Goal: Transaction & Acquisition: Download file/media

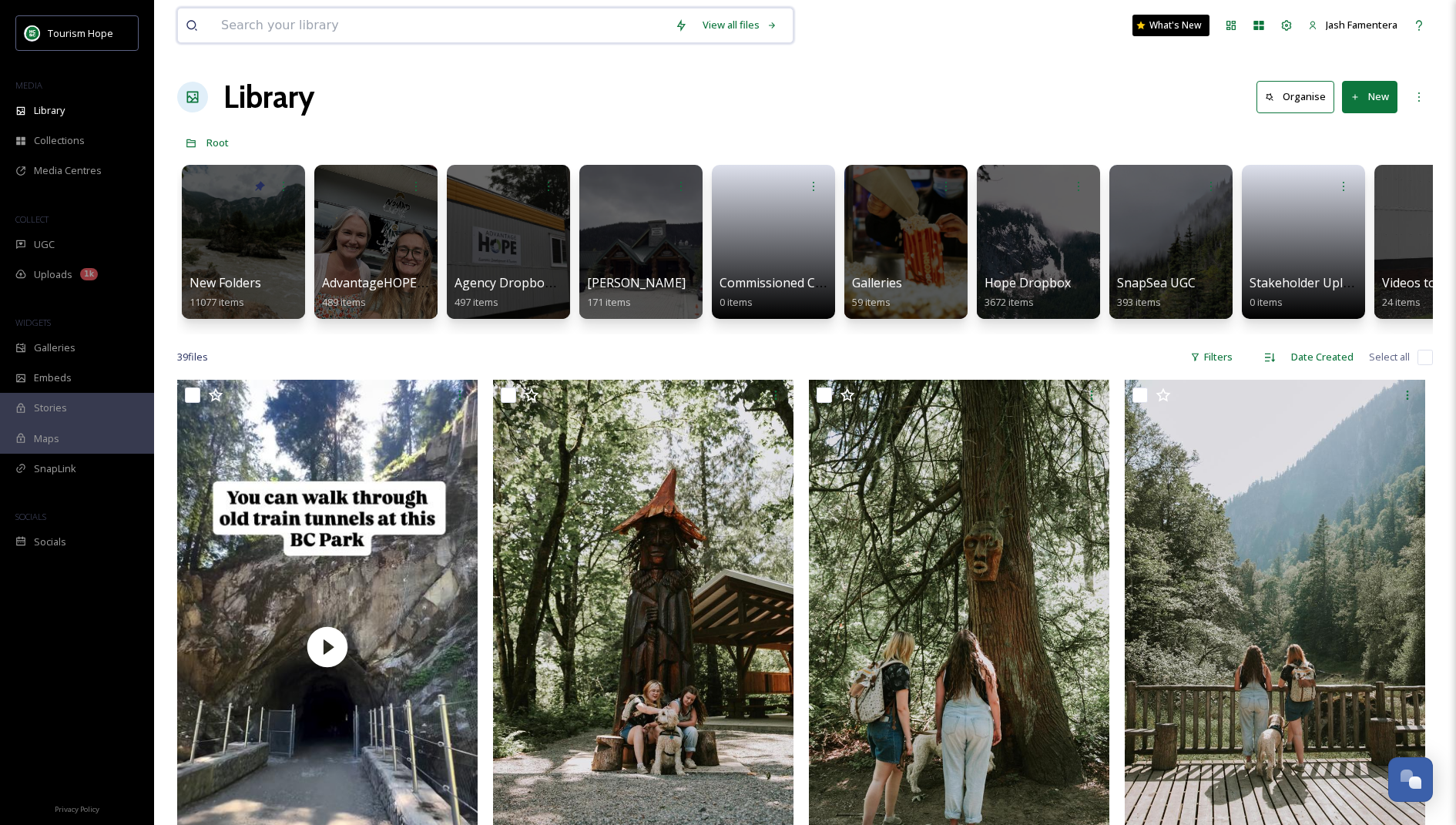
click at [346, 40] on input at bounding box center [440, 25] width 454 height 34
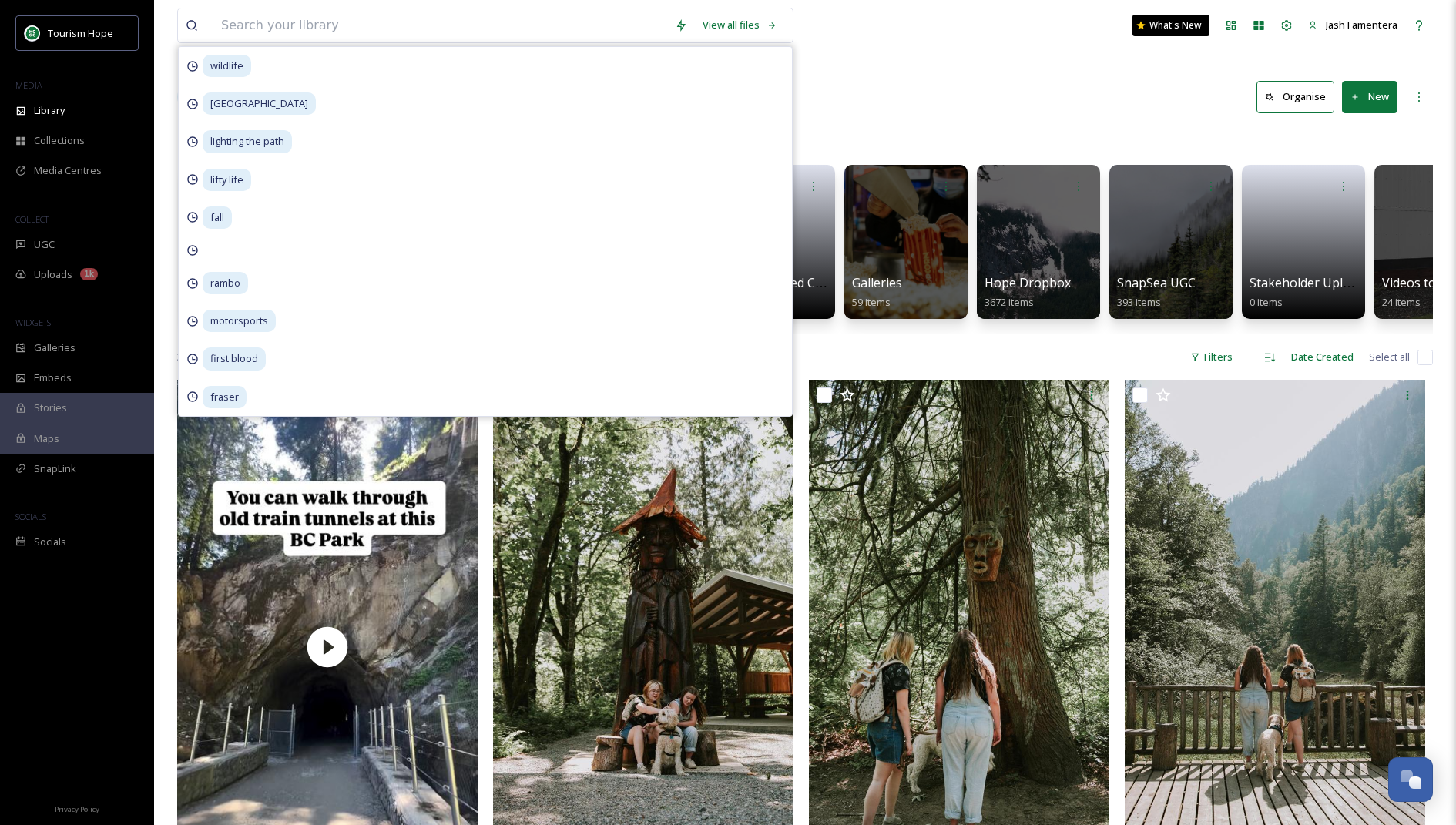
click at [946, 44] on div "View all files wildlife blue lake resort lighting the path lifty life fall ramb…" at bounding box center [804, 25] width 1256 height 51
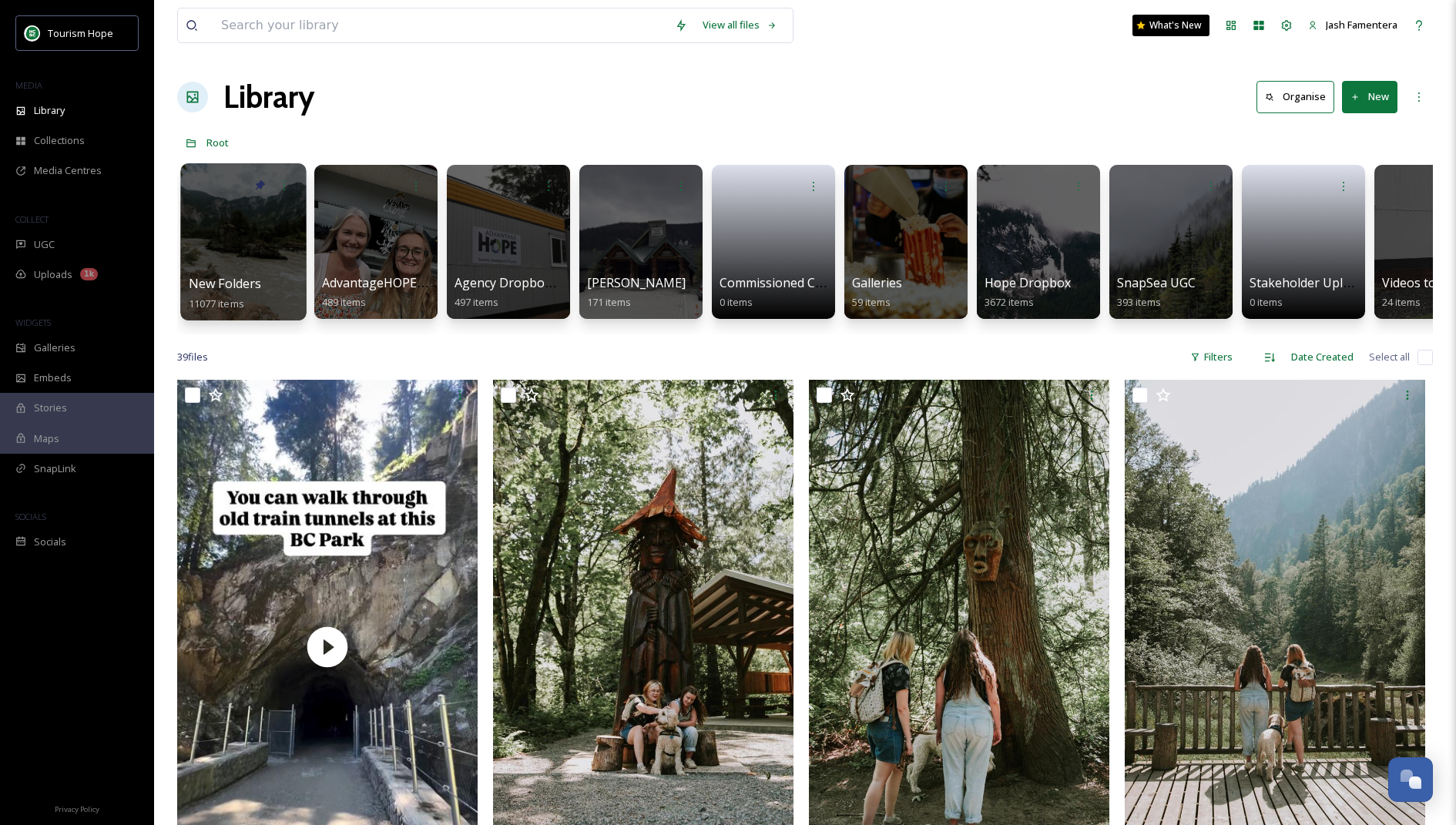
click at [197, 203] on div at bounding box center [243, 241] width 126 height 157
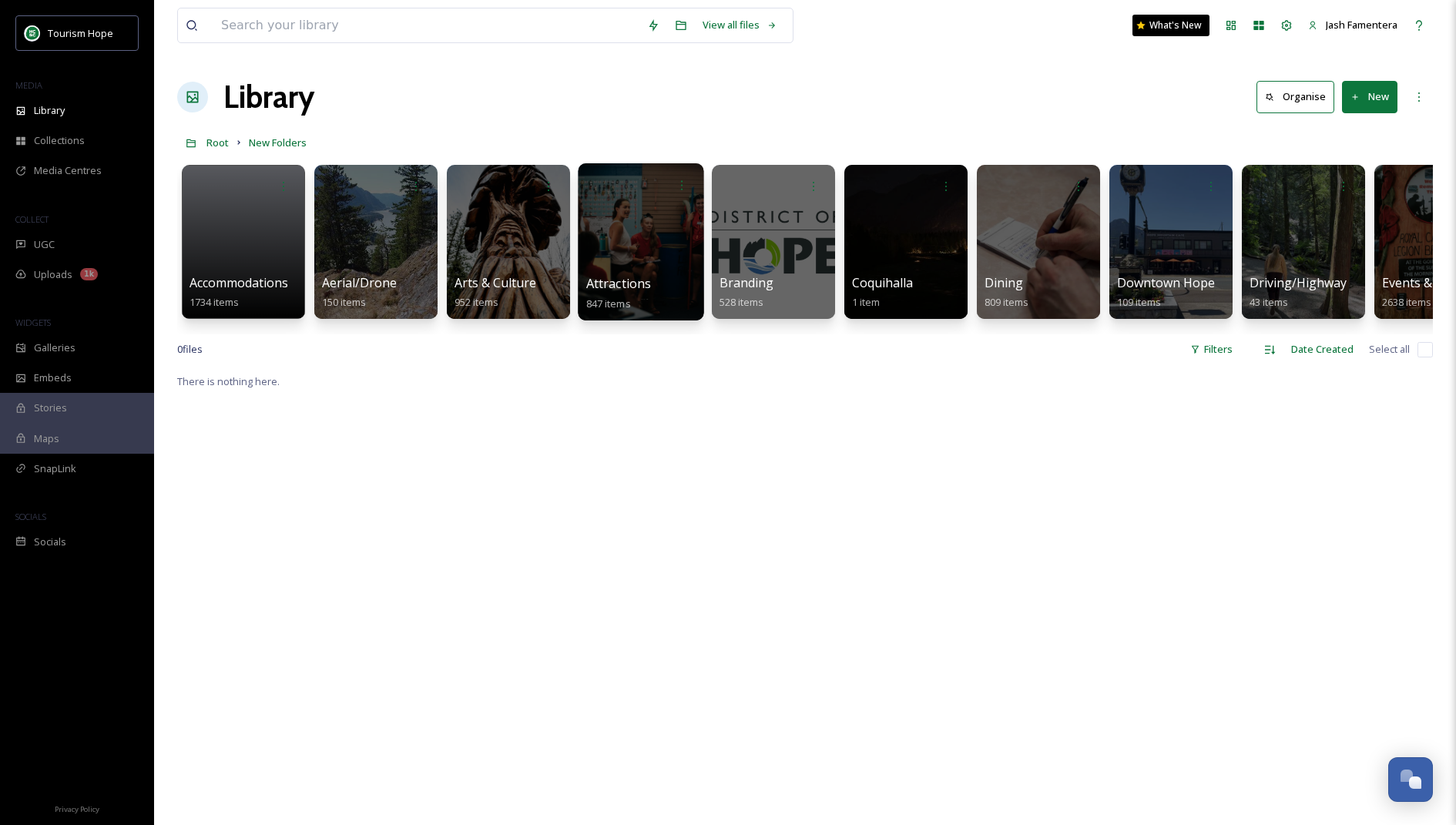
click at [673, 224] on div at bounding box center [641, 241] width 126 height 157
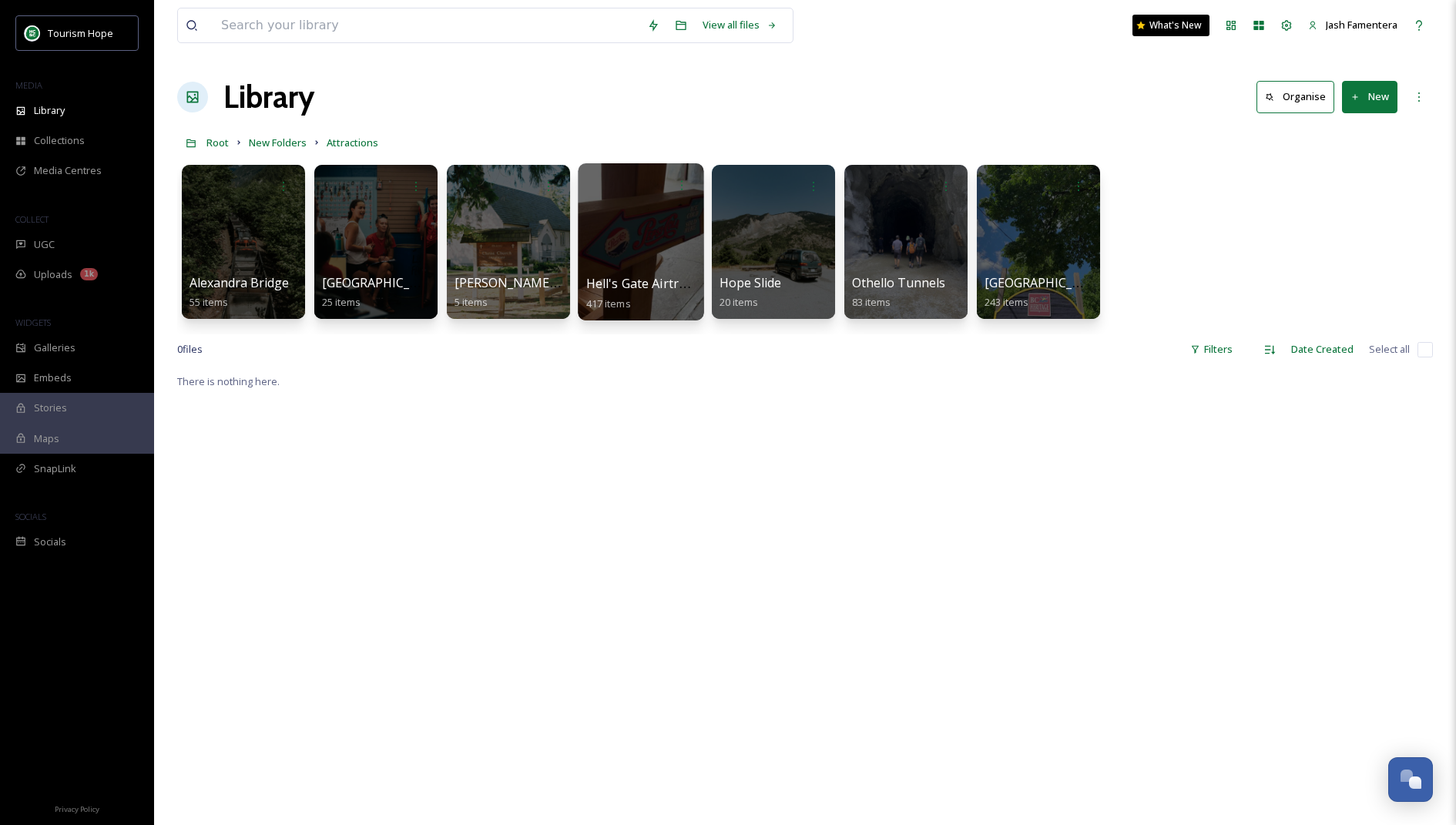
click at [678, 261] on div at bounding box center [641, 241] width 126 height 157
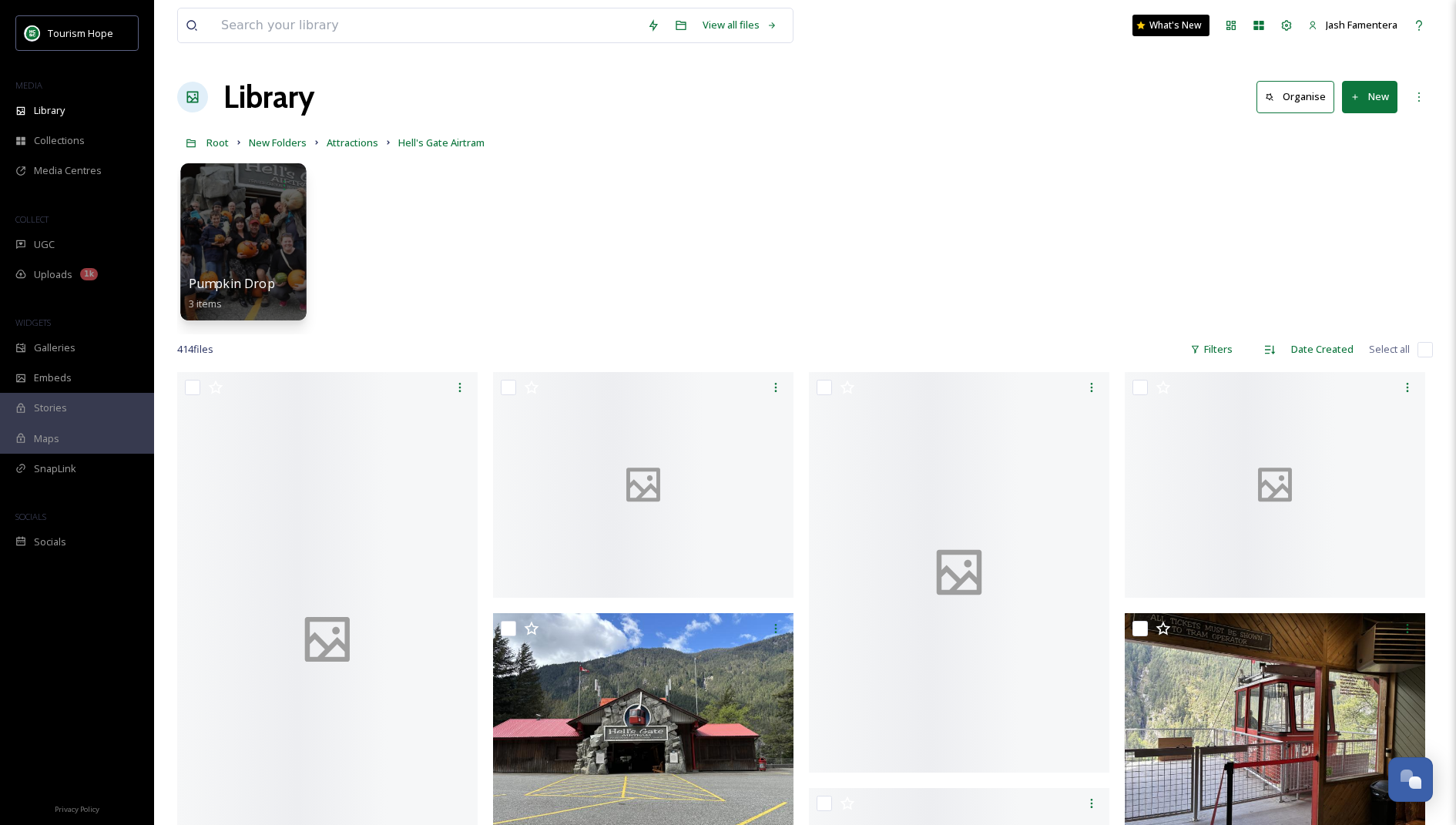
click at [203, 226] on div at bounding box center [243, 241] width 126 height 157
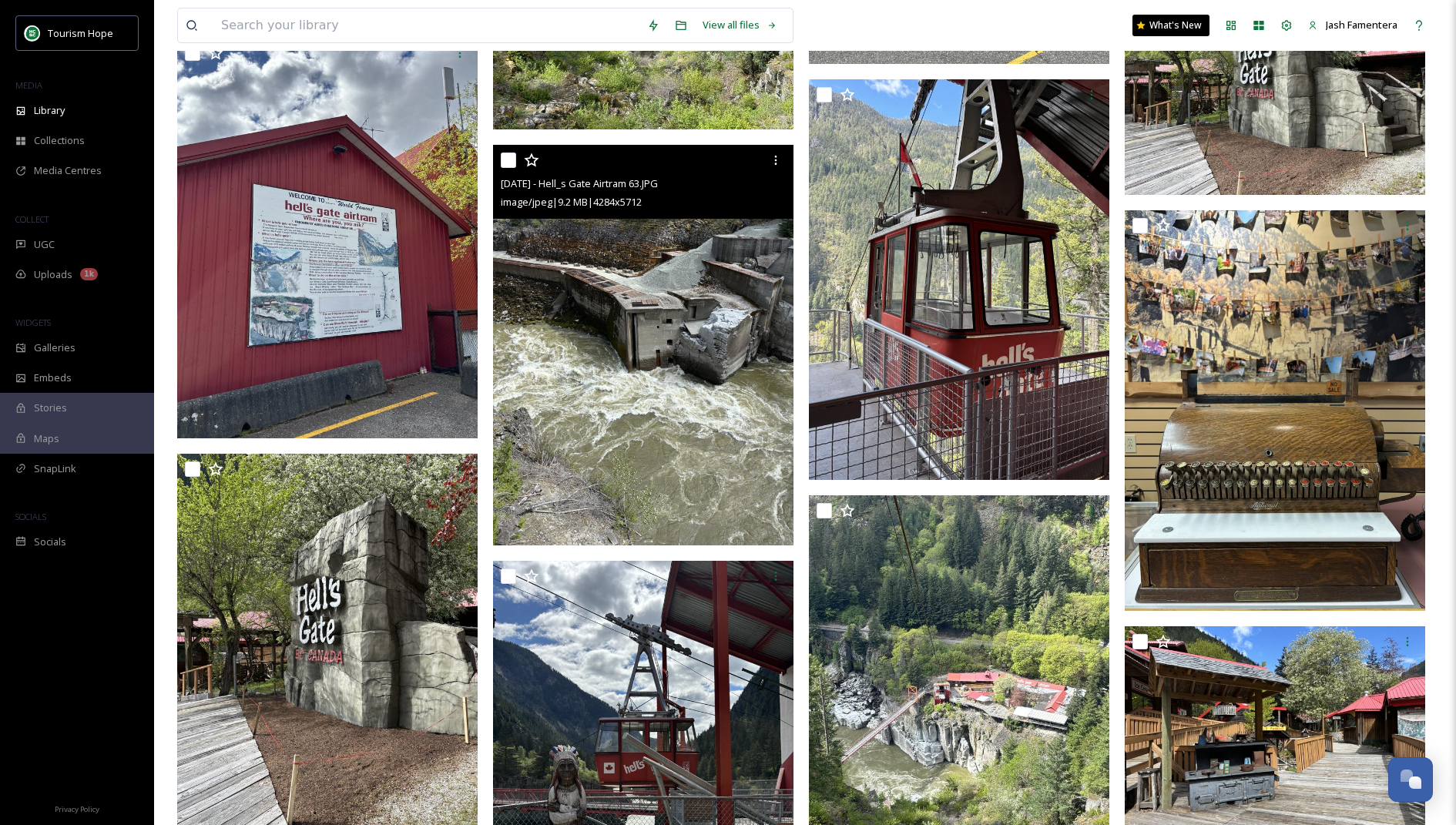
scroll to position [1032, 0]
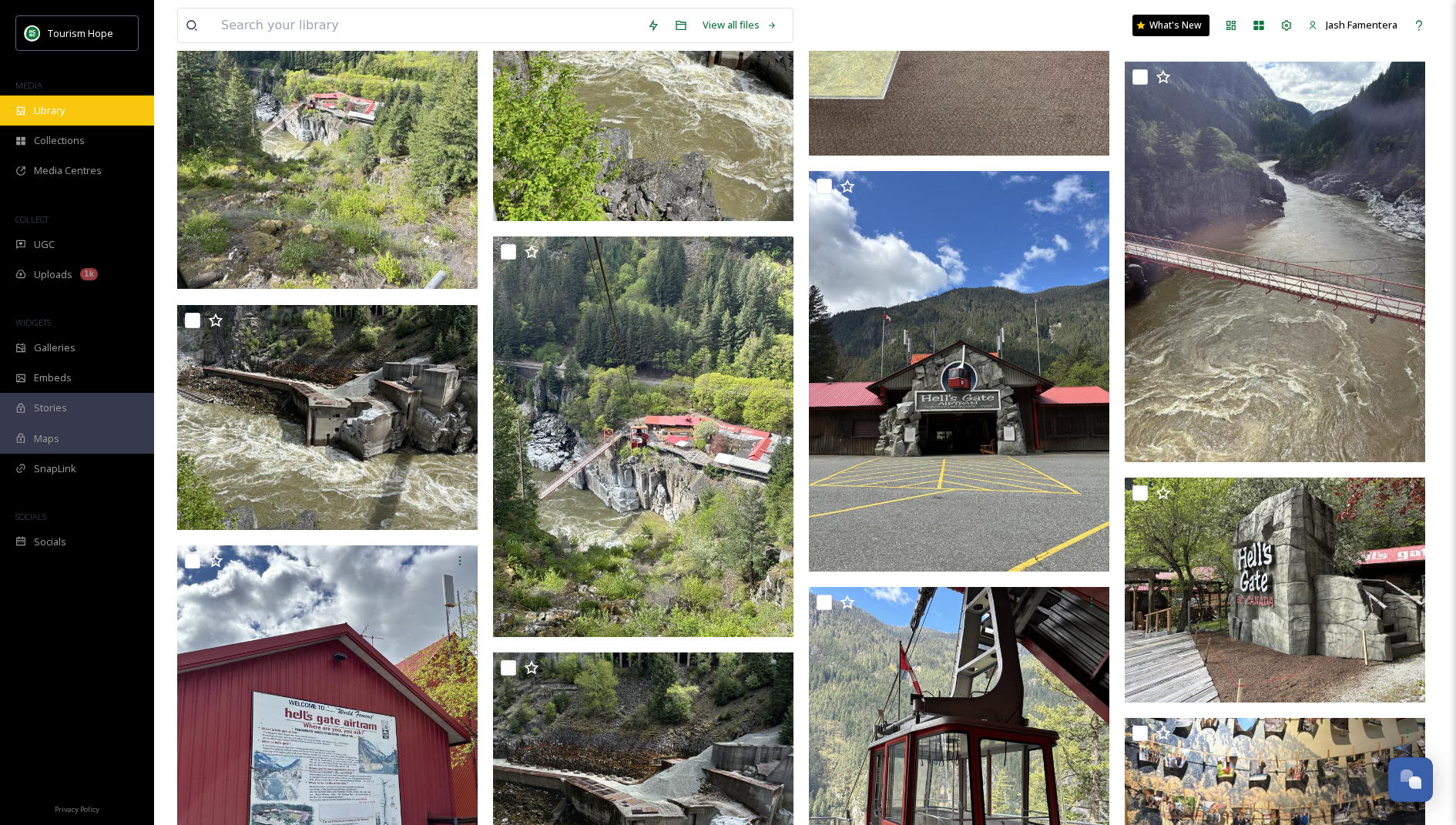
click at [71, 122] on div "Library" at bounding box center [77, 110] width 154 height 30
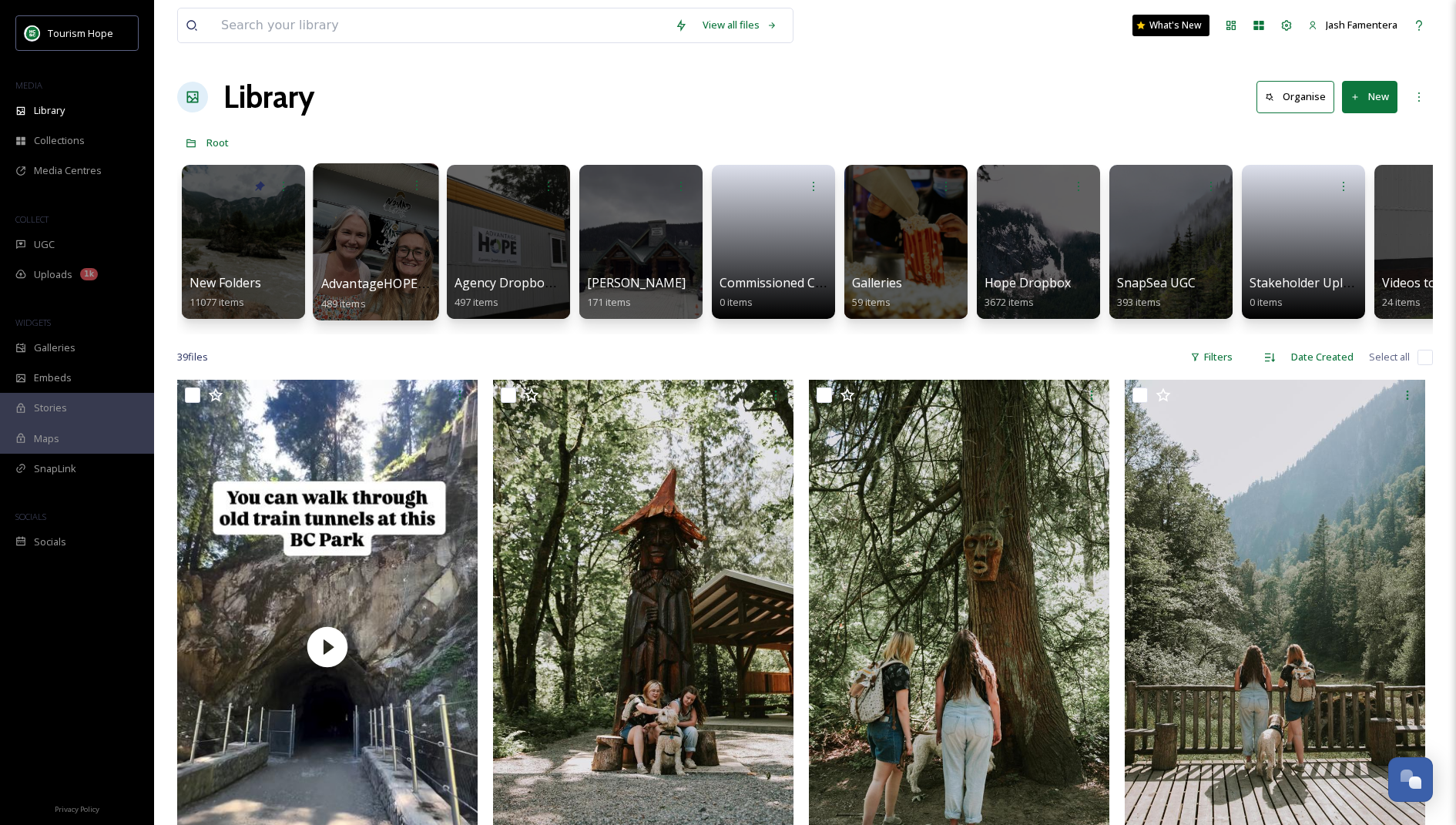
click at [375, 219] on div at bounding box center [376, 241] width 126 height 157
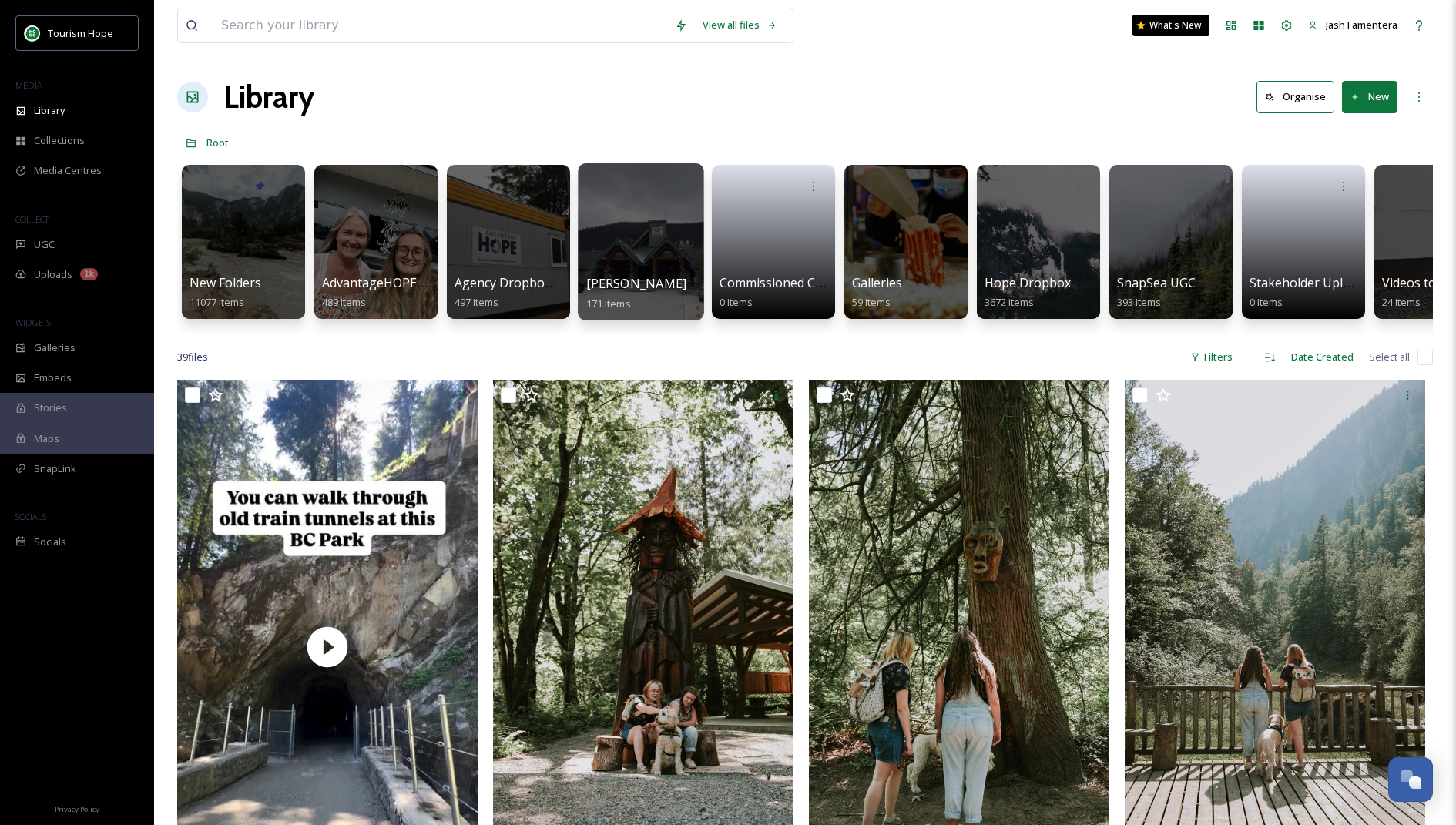
click at [597, 224] on div at bounding box center [641, 241] width 126 height 157
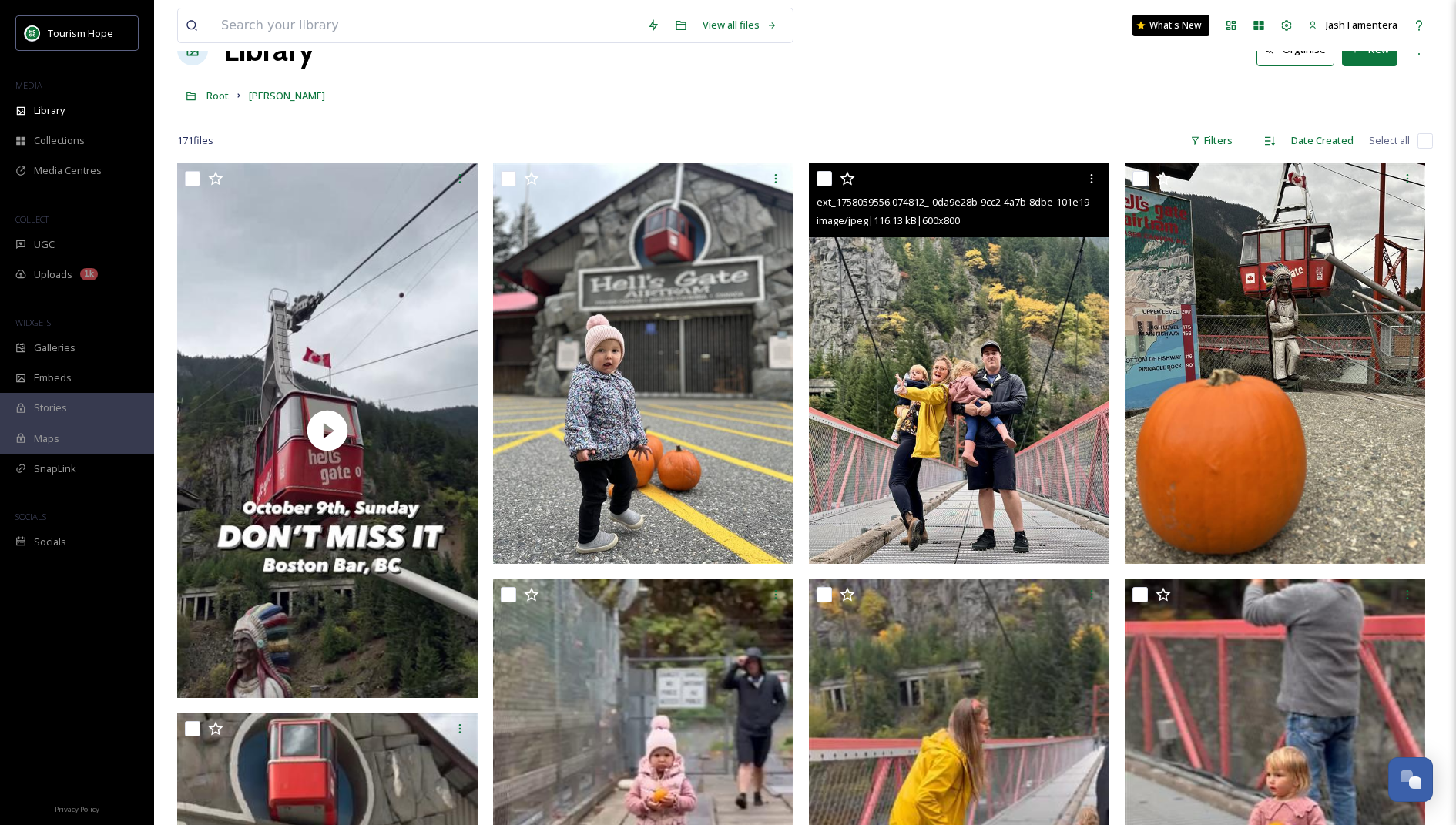
scroll to position [52, 0]
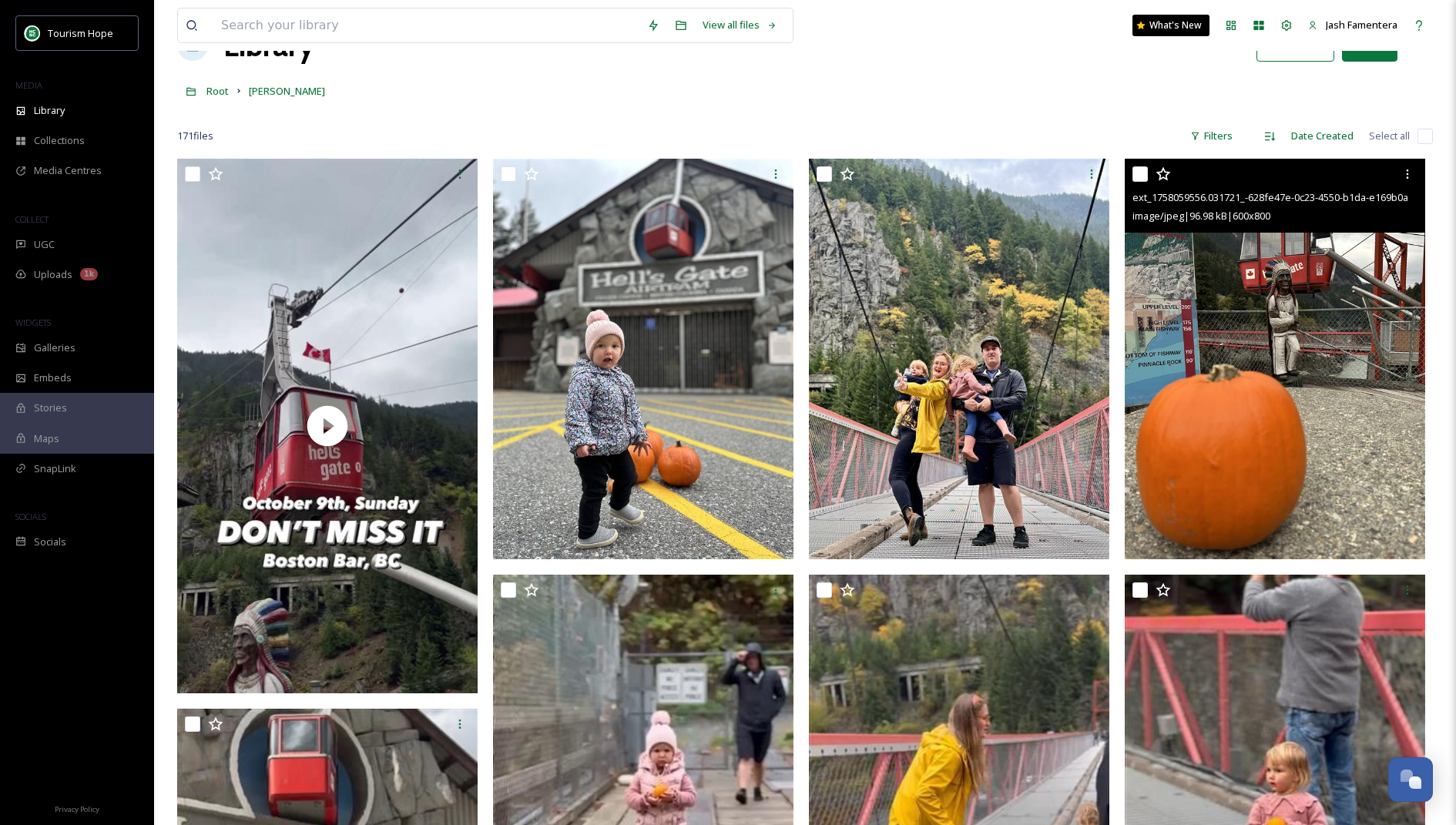
click at [1187, 396] on img at bounding box center [1275, 359] width 300 height 400
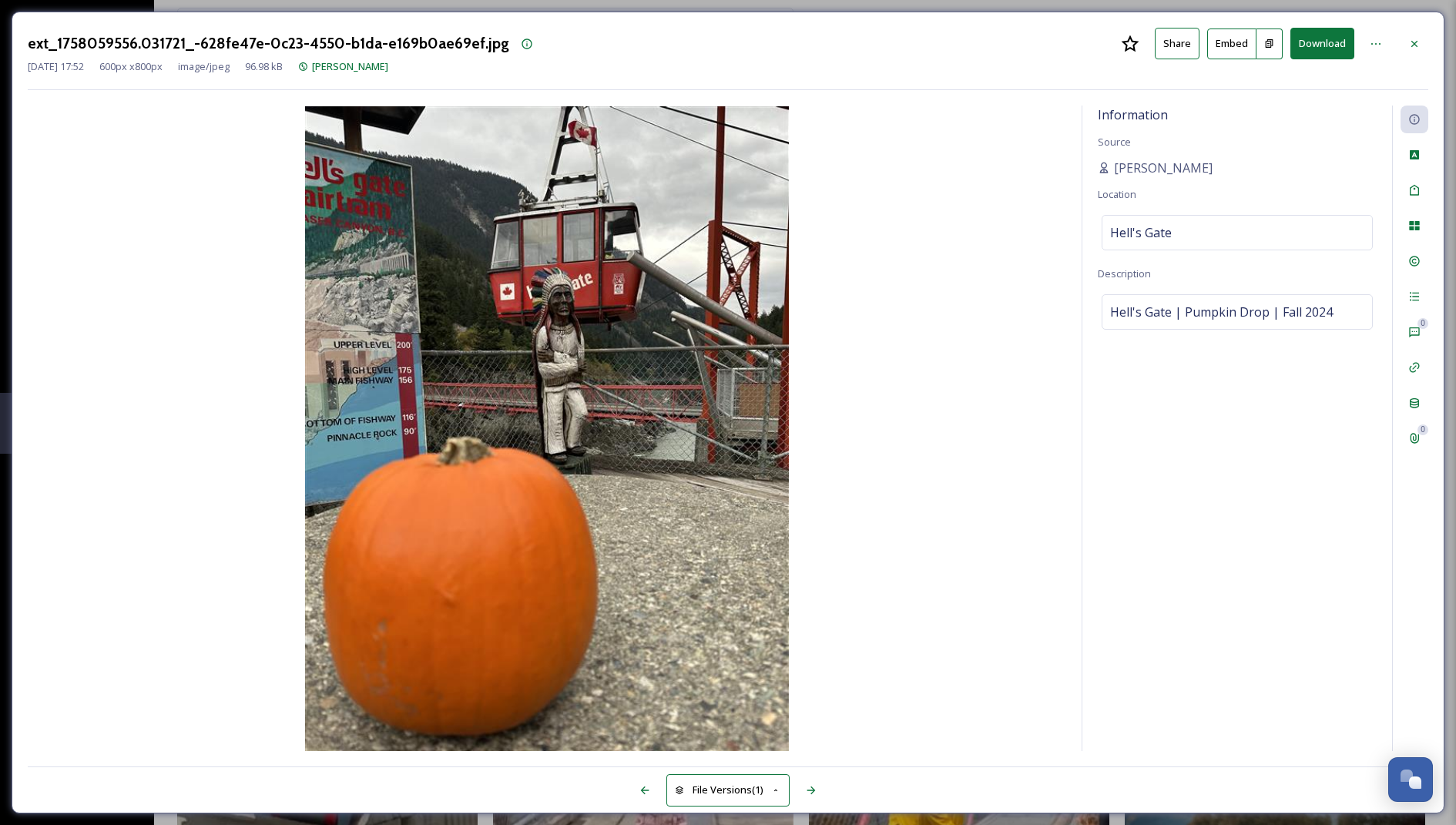
click at [1314, 47] on button "Download" at bounding box center [1322, 43] width 64 height 31
click at [1409, 38] on icon at bounding box center [1414, 44] width 12 height 12
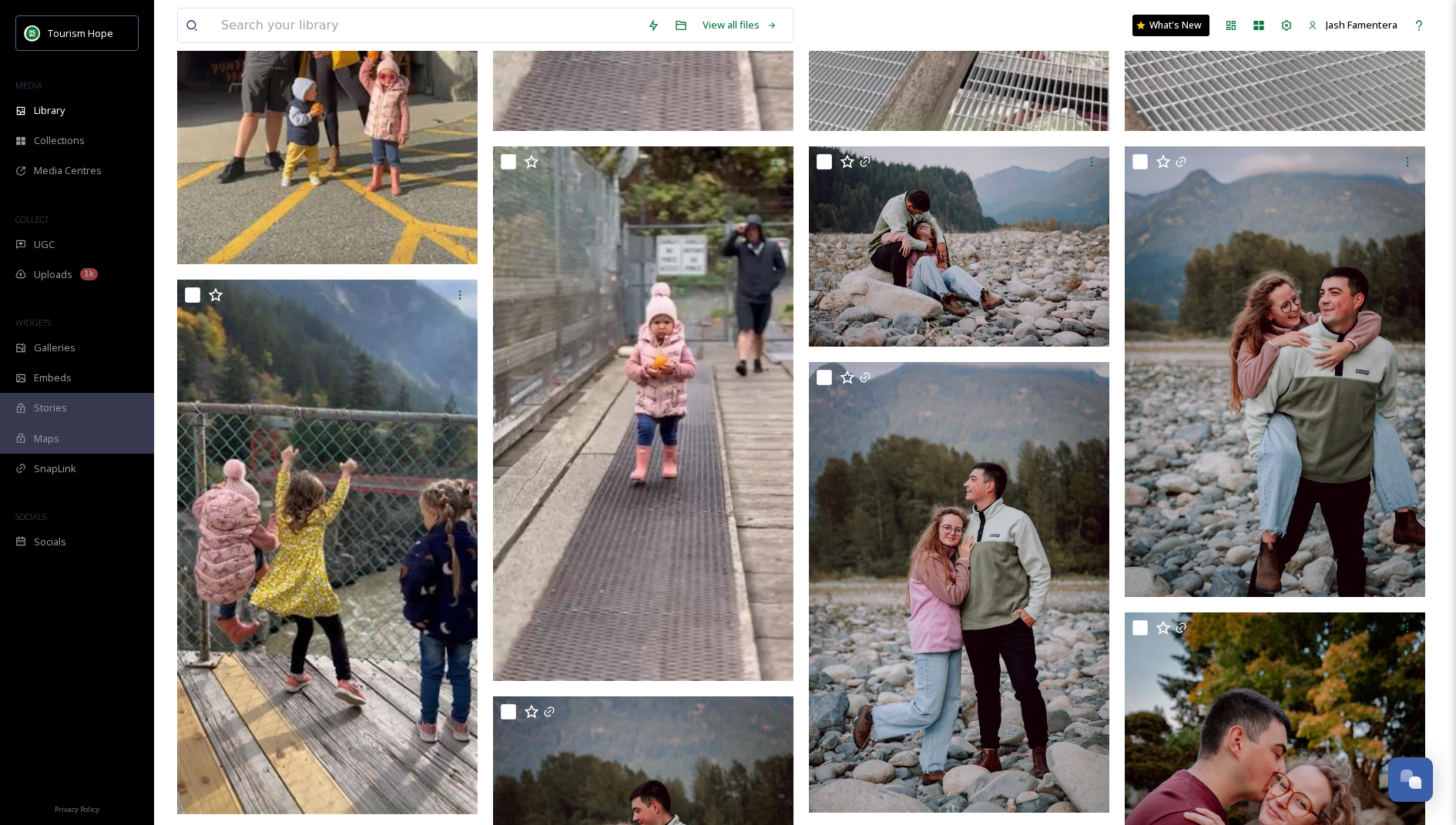
scroll to position [1068, 0]
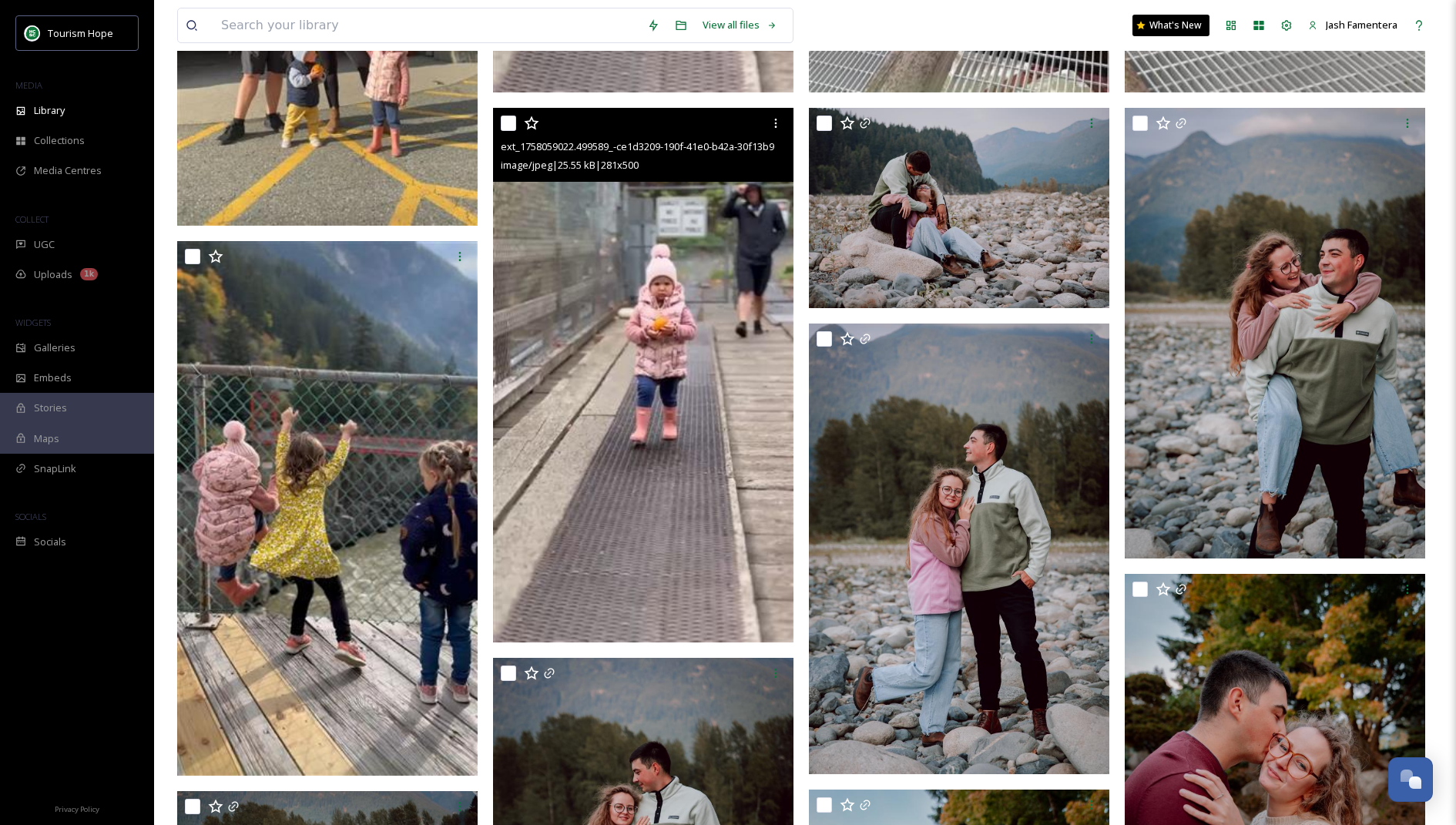
click at [667, 434] on img at bounding box center [644, 375] width 300 height 534
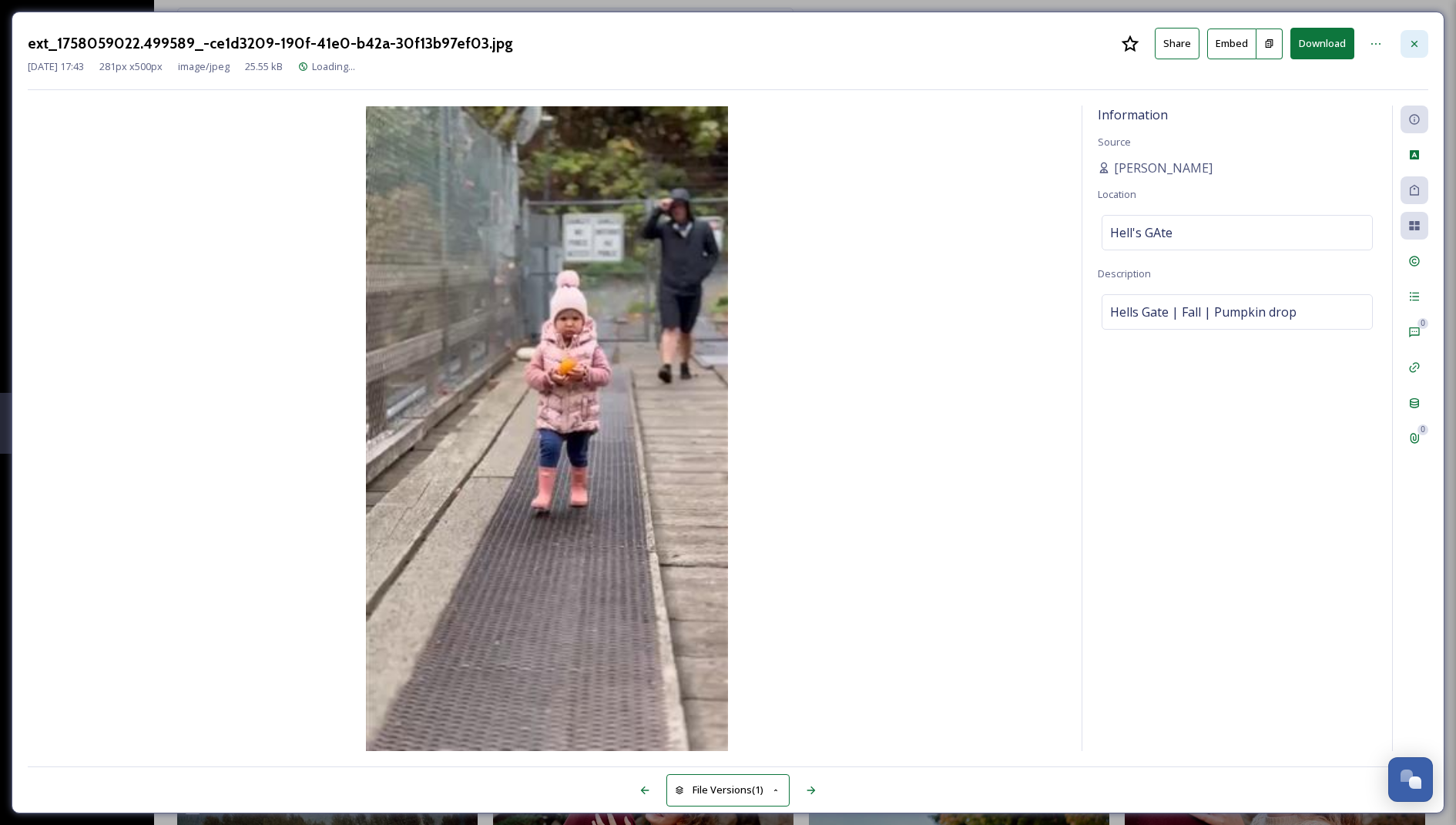
click at [1419, 39] on icon at bounding box center [1414, 44] width 12 height 12
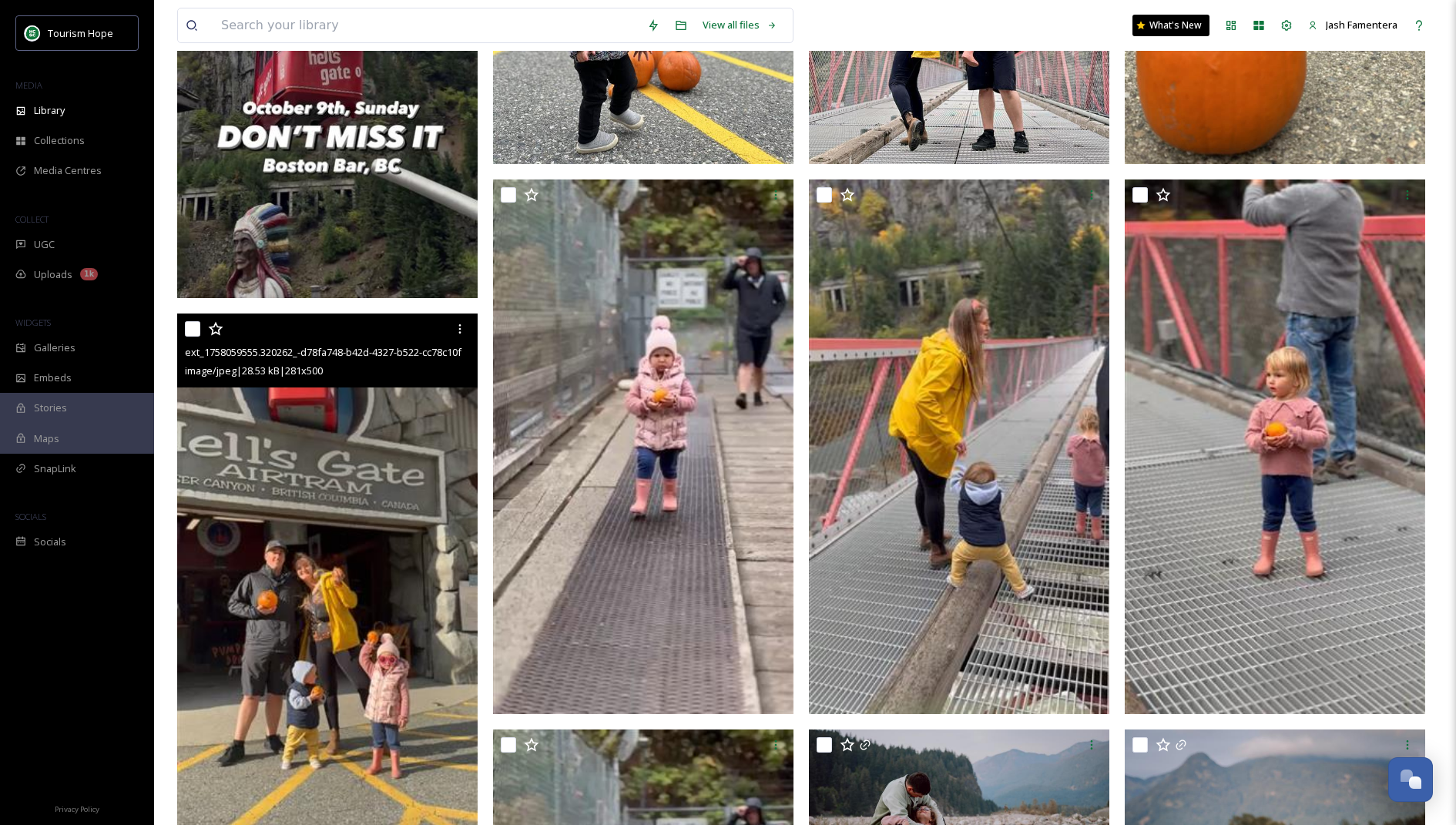
scroll to position [412, 0]
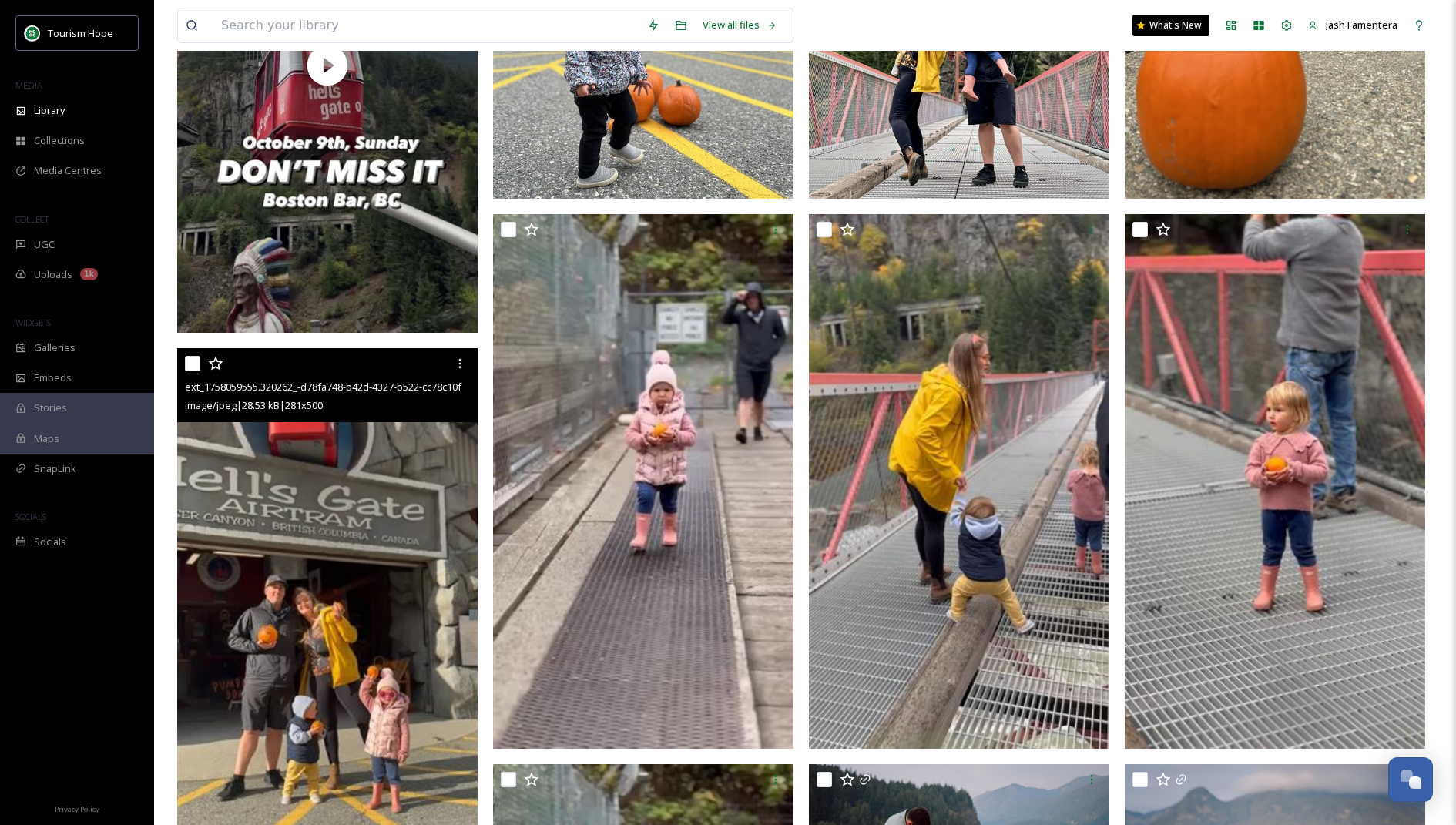
click at [338, 572] on img at bounding box center [327, 615] width 300 height 534
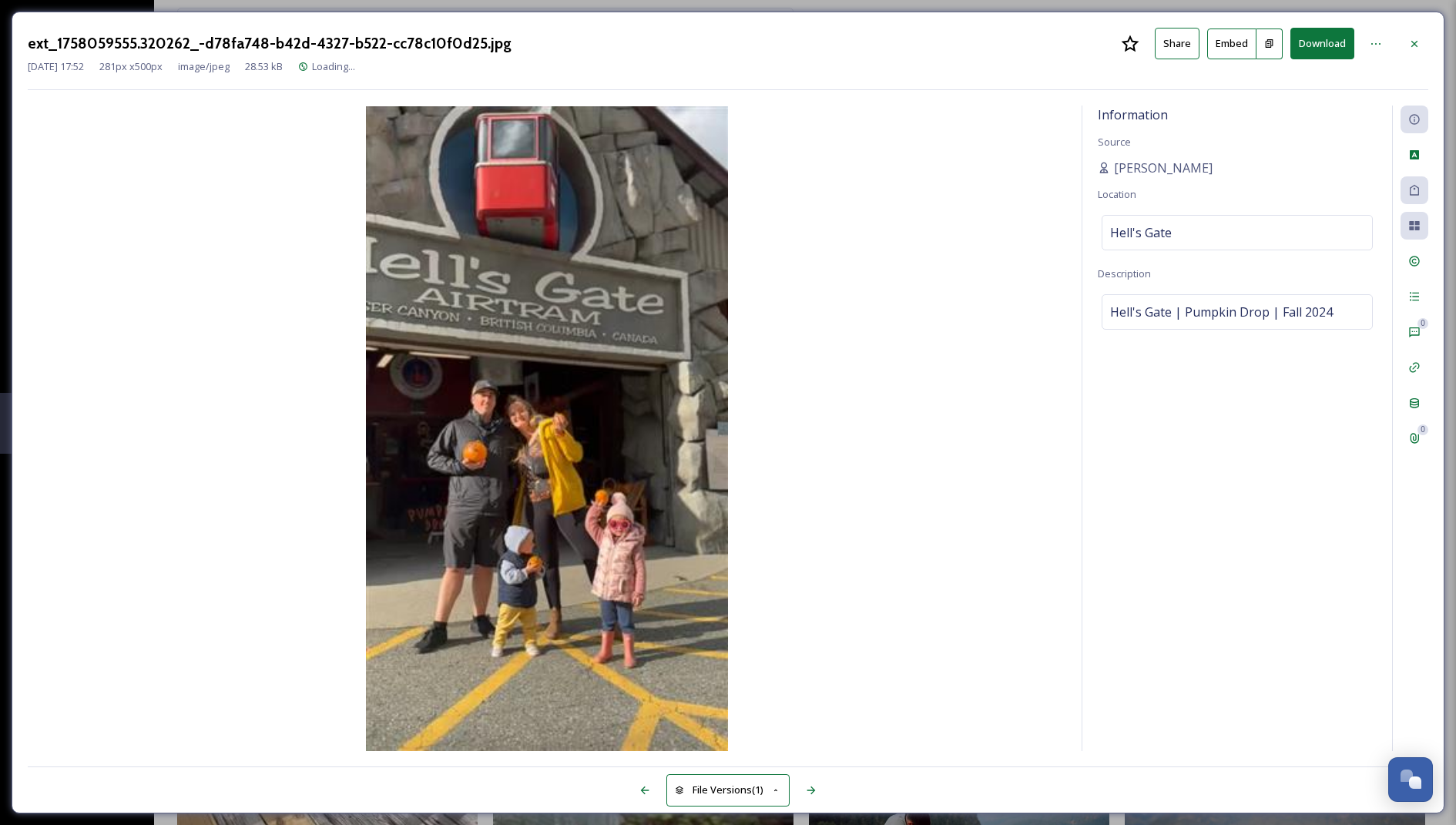
click at [675, 382] on img at bounding box center [547, 429] width 1039 height 645
click at [611, 337] on img at bounding box center [547, 429] width 1039 height 645
click at [1419, 45] on icon at bounding box center [1414, 44] width 12 height 12
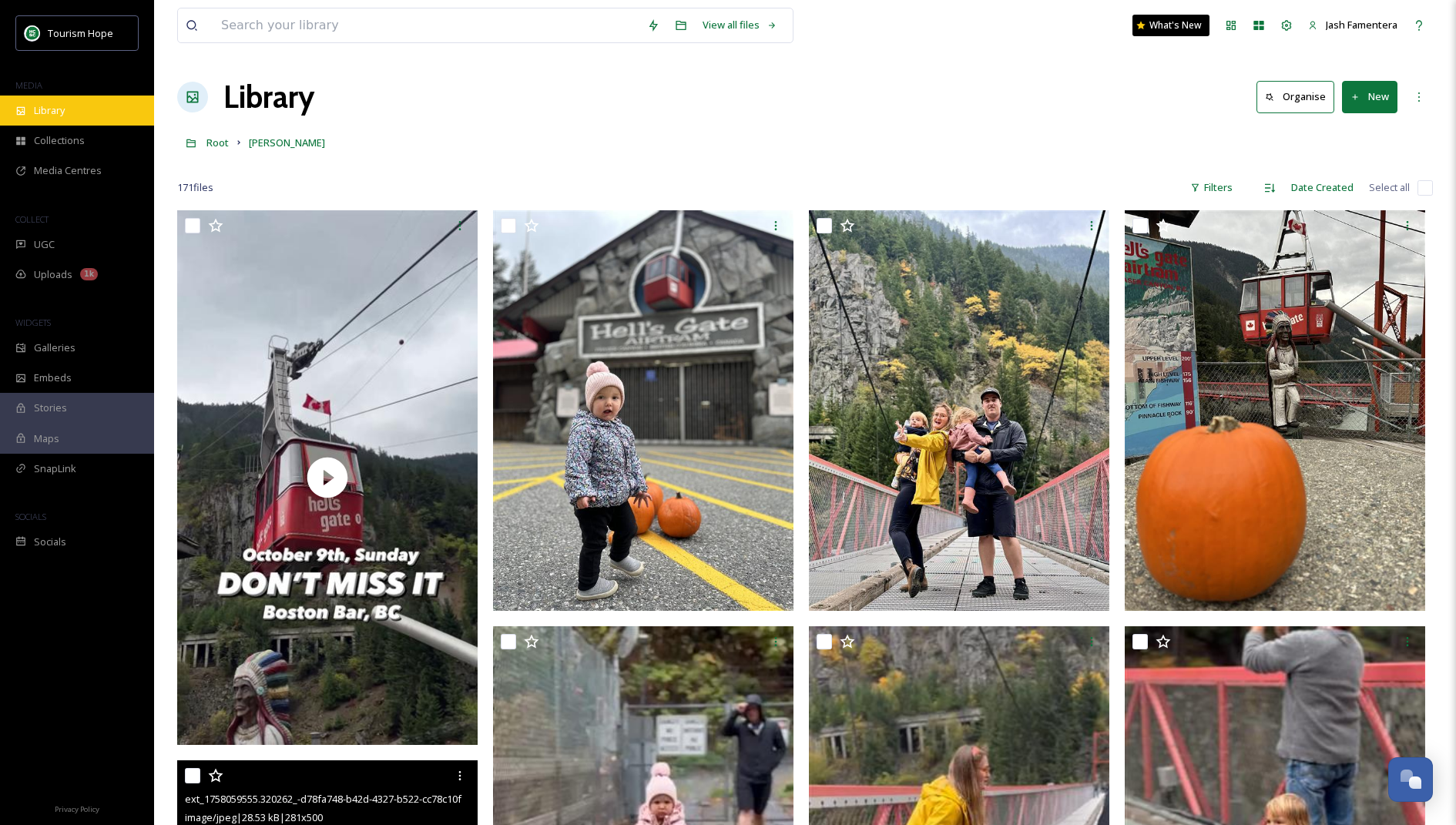
click at [77, 118] on div "Library" at bounding box center [77, 110] width 154 height 30
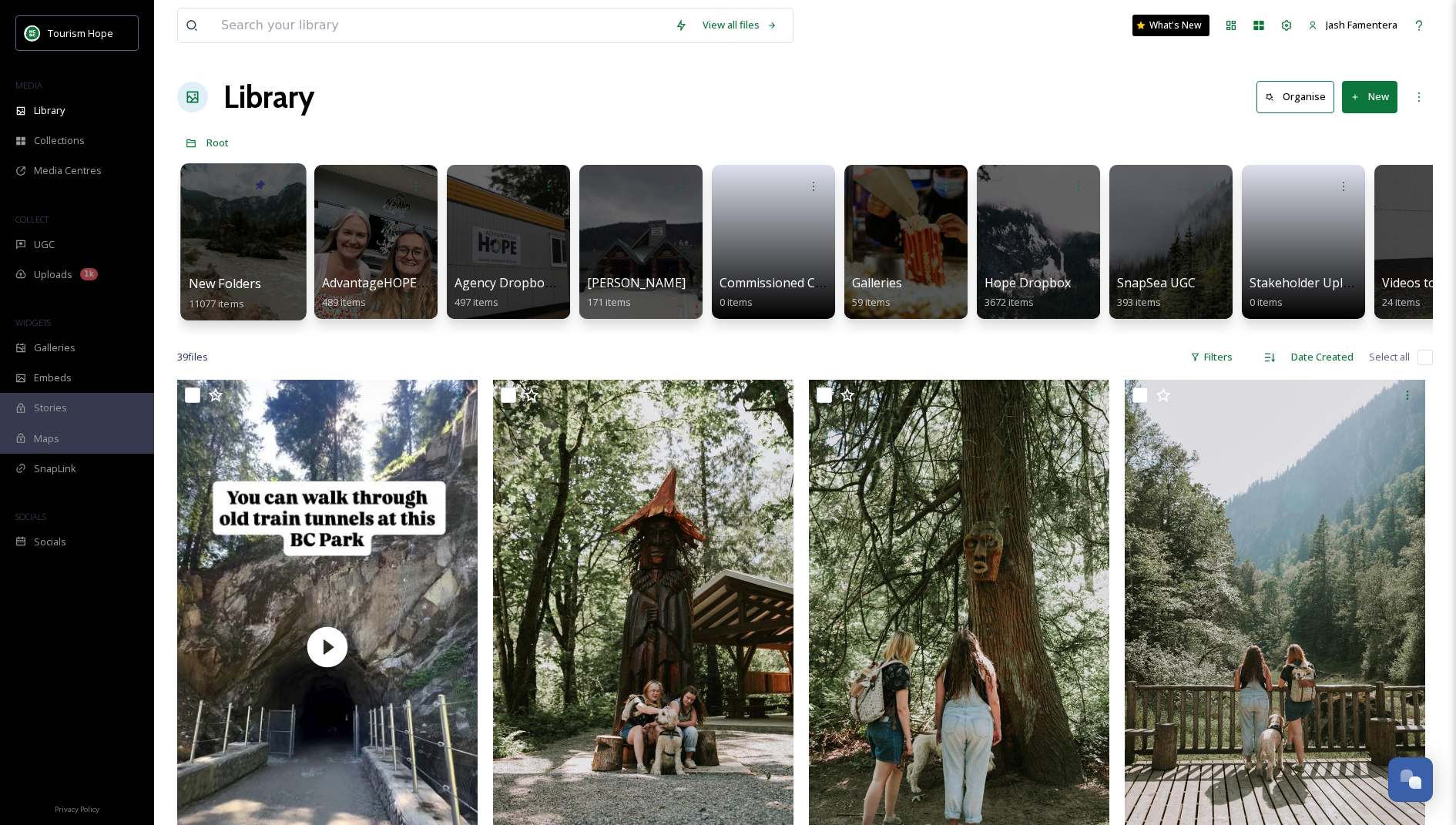
click at [258, 243] on div at bounding box center [243, 241] width 126 height 157
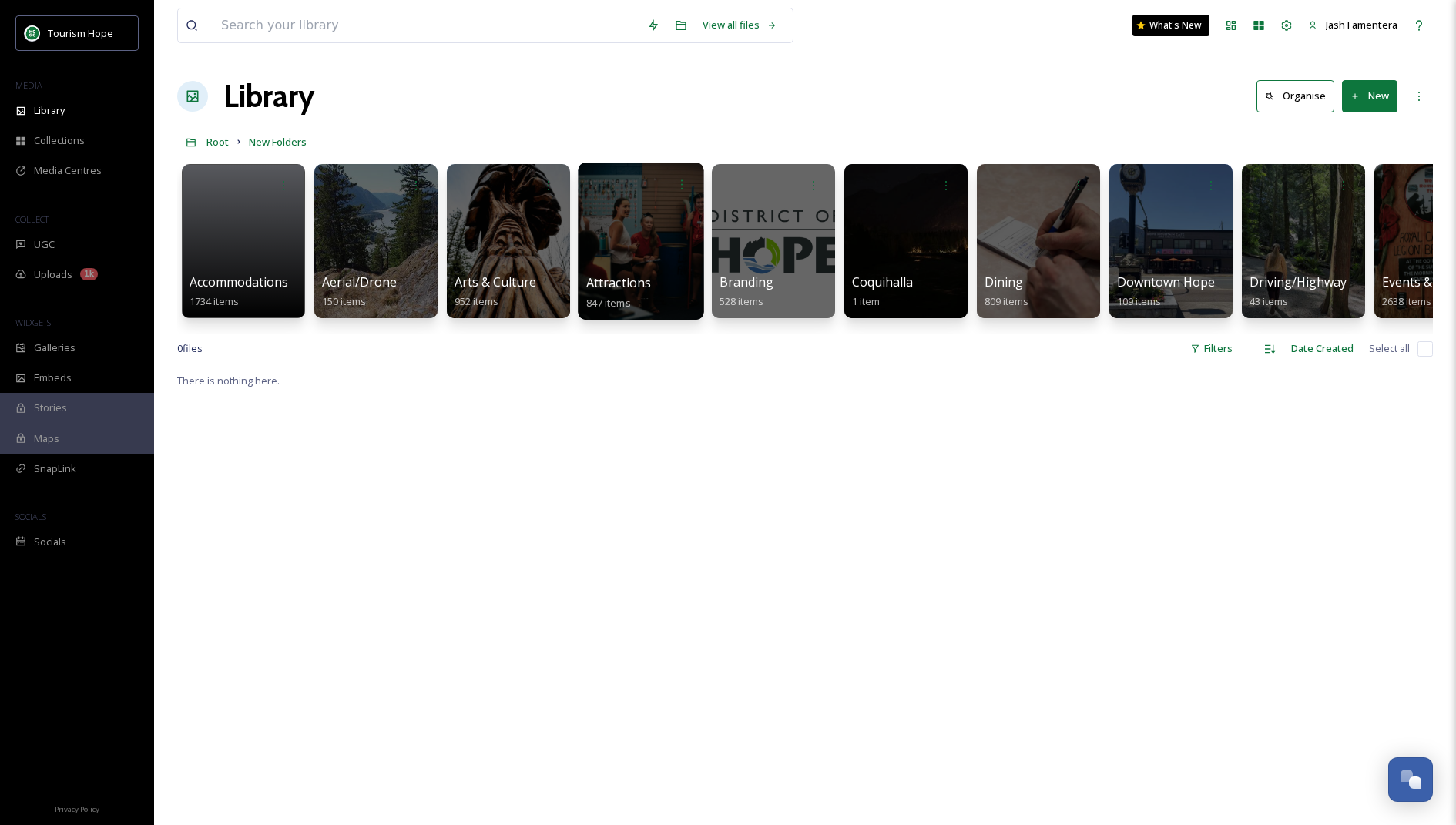
scroll to position [4, 0]
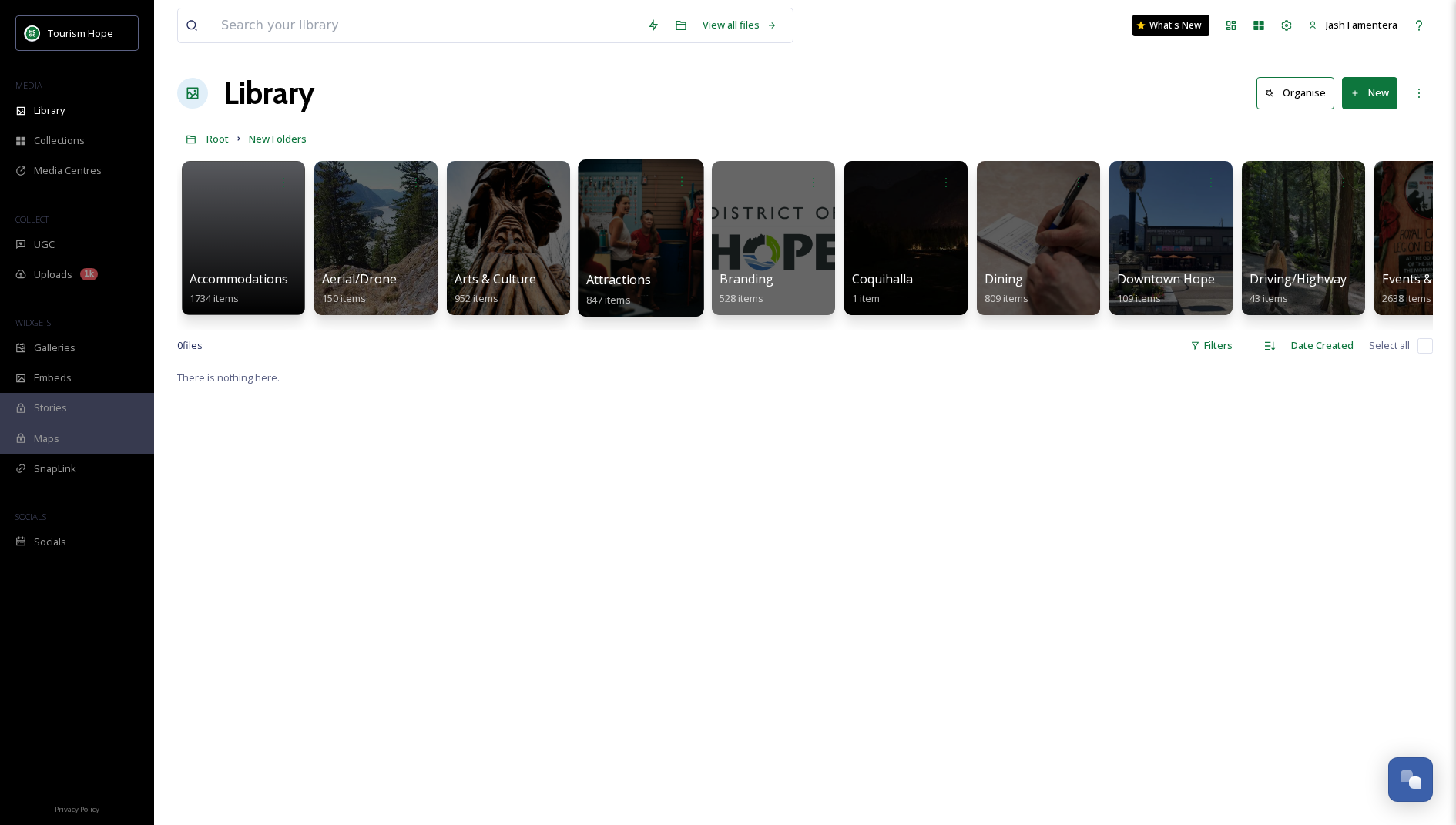
click at [683, 243] on div at bounding box center [641, 238] width 126 height 157
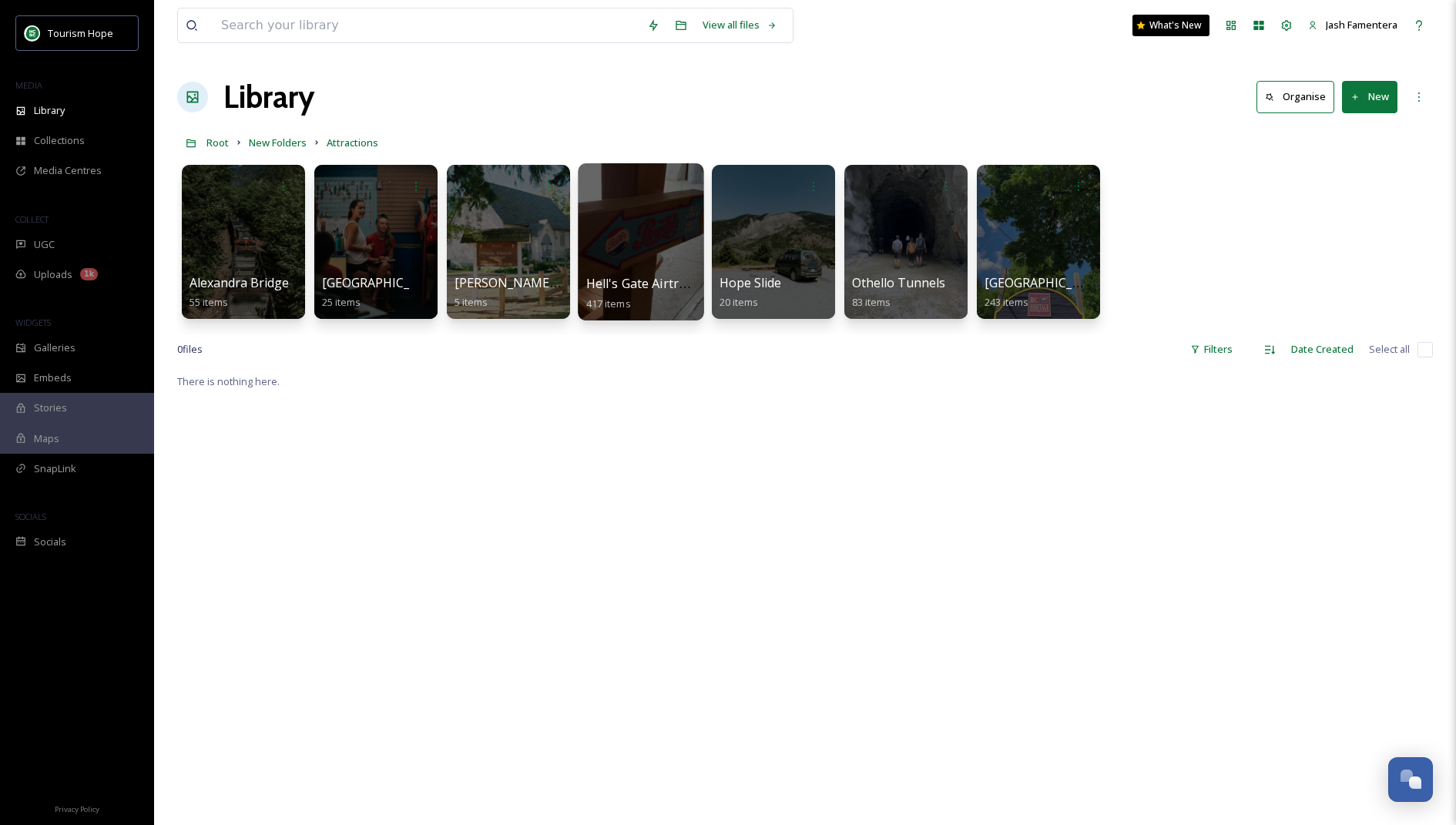
click at [620, 235] on div at bounding box center [641, 241] width 126 height 157
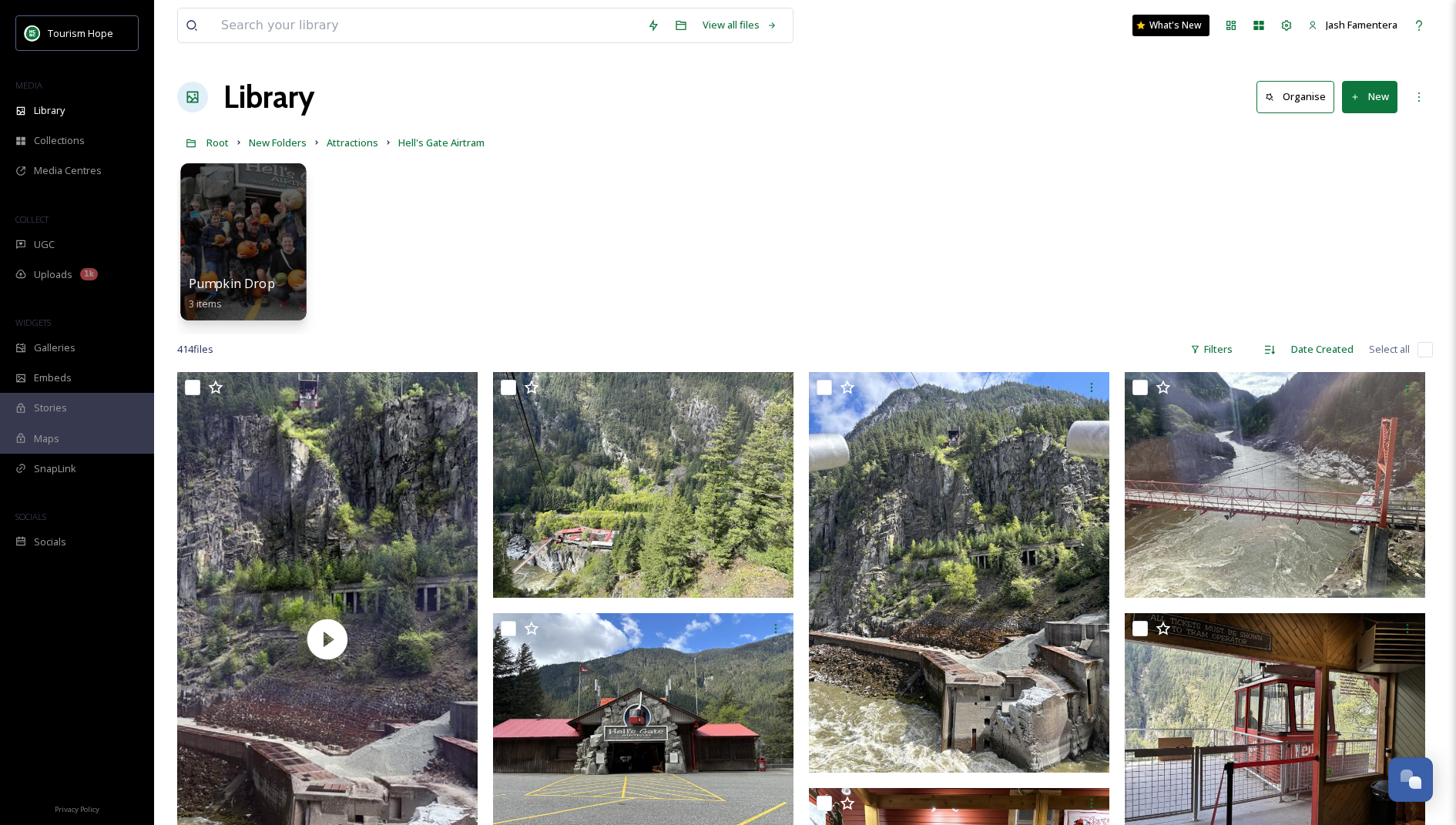
click at [255, 218] on div at bounding box center [243, 241] width 126 height 157
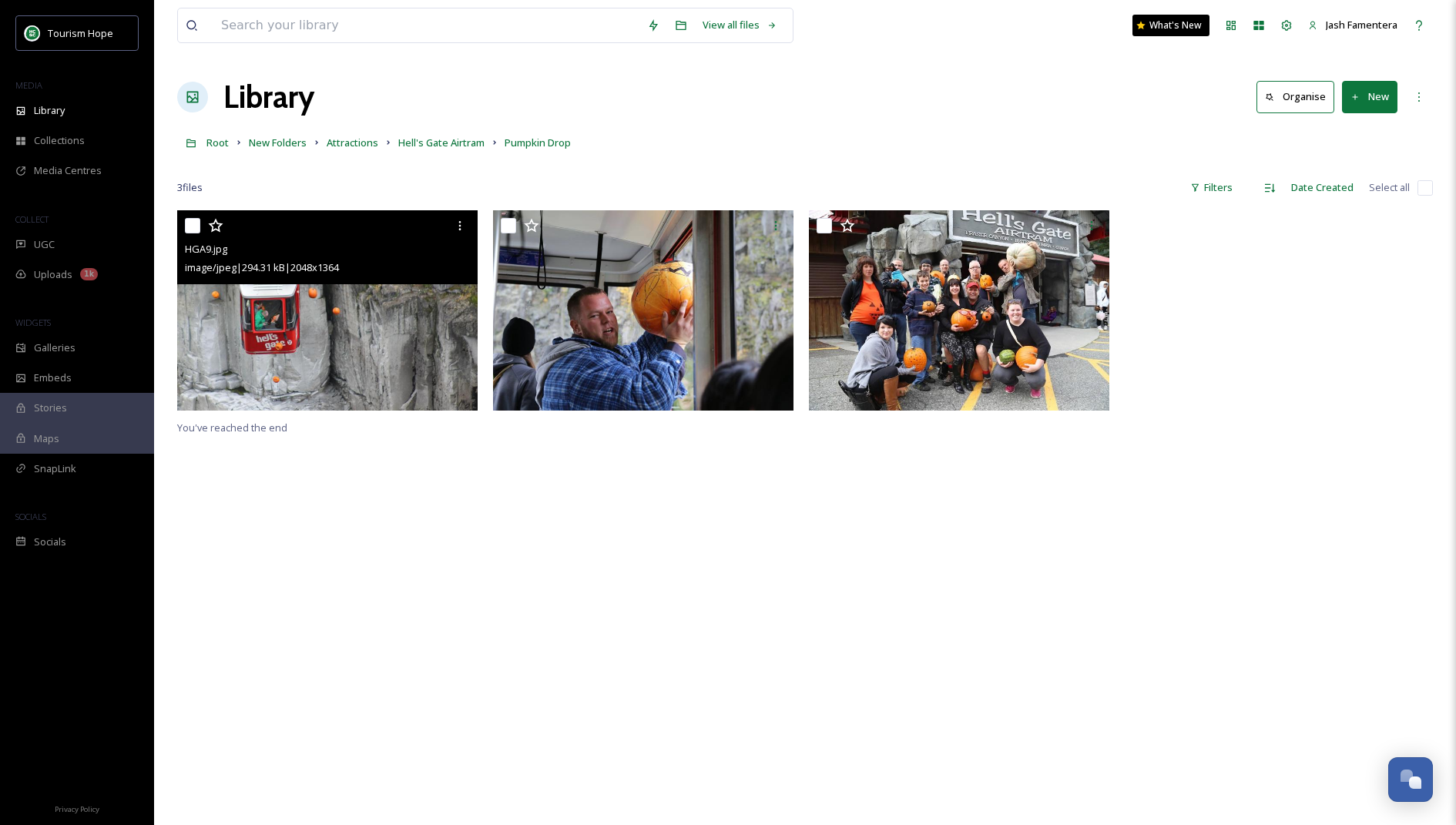
click at [353, 305] on img at bounding box center [327, 310] width 300 height 200
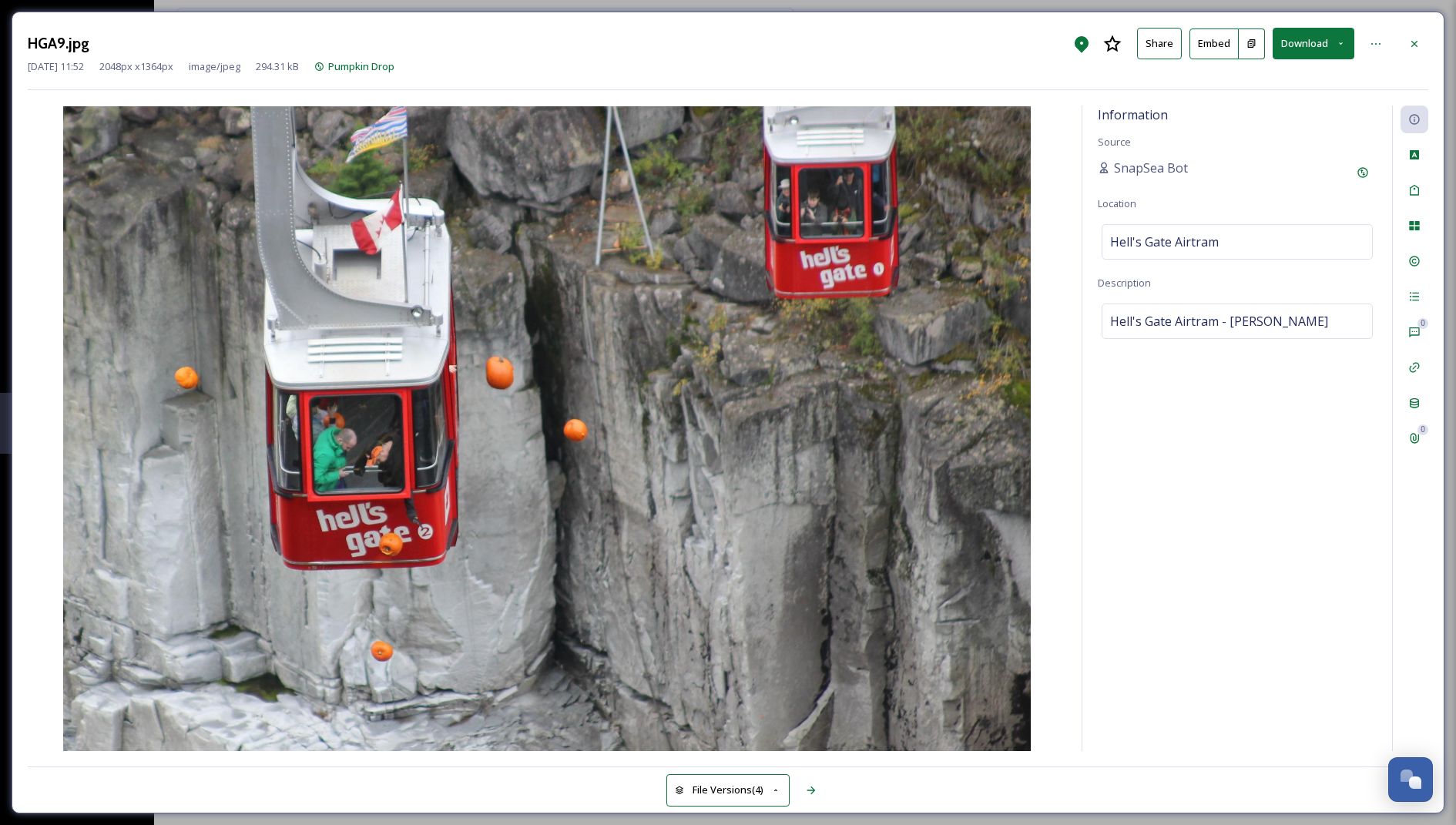
click at [1319, 35] on button "Download" at bounding box center [1313, 43] width 82 height 31
click at [1294, 82] on span "Download Original (2048 x 1364)" at bounding box center [1273, 79] width 145 height 15
